Goal: Task Accomplishment & Management: Complete application form

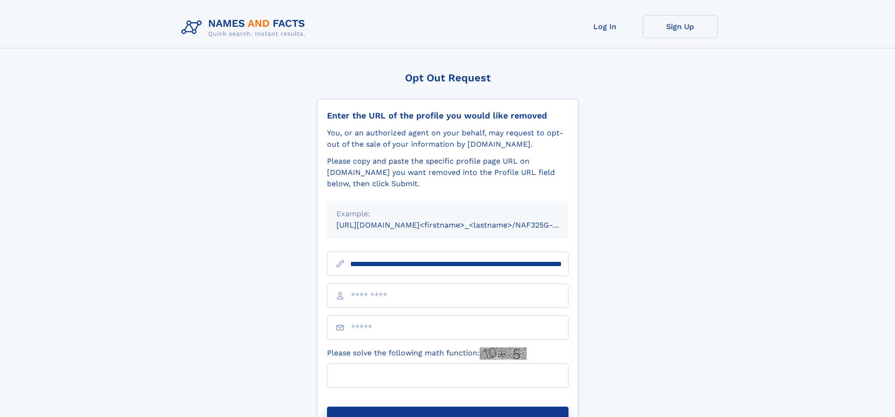
scroll to position [0, 96]
type input "**********"
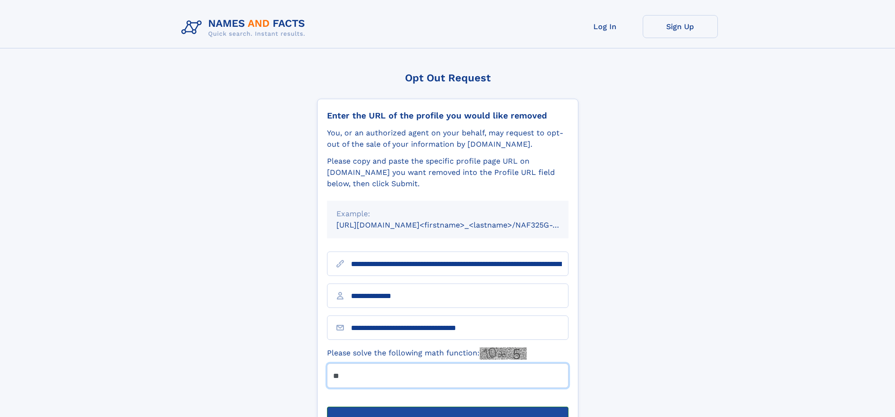
type input "**"
click at [448, 407] on button "Submit Opt Out Request" at bounding box center [448, 422] width 242 height 30
